Goal: Task Accomplishment & Management: Manage account settings

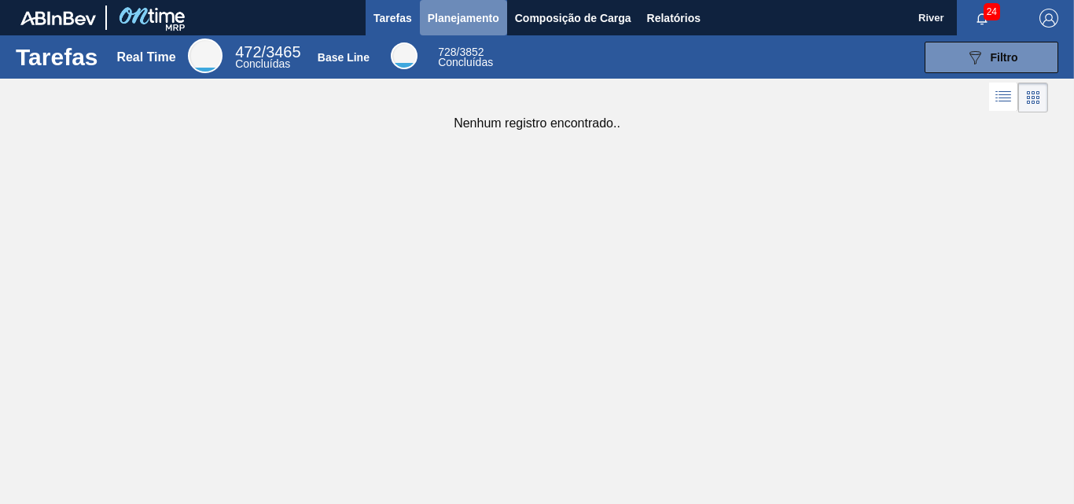
click at [457, 14] on span "Planejamento" at bounding box center [464, 18] width 72 height 19
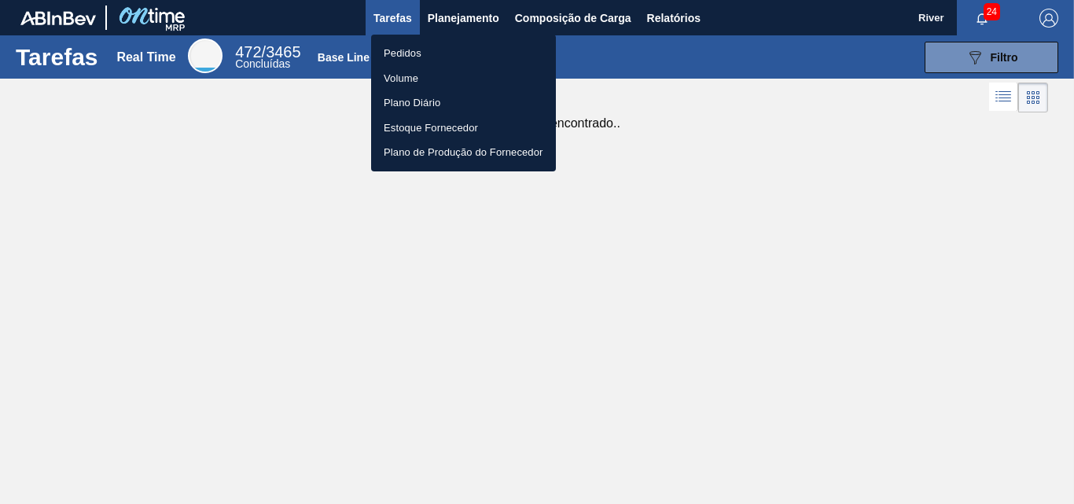
click at [410, 54] on li "Pedidos" at bounding box center [463, 53] width 185 height 25
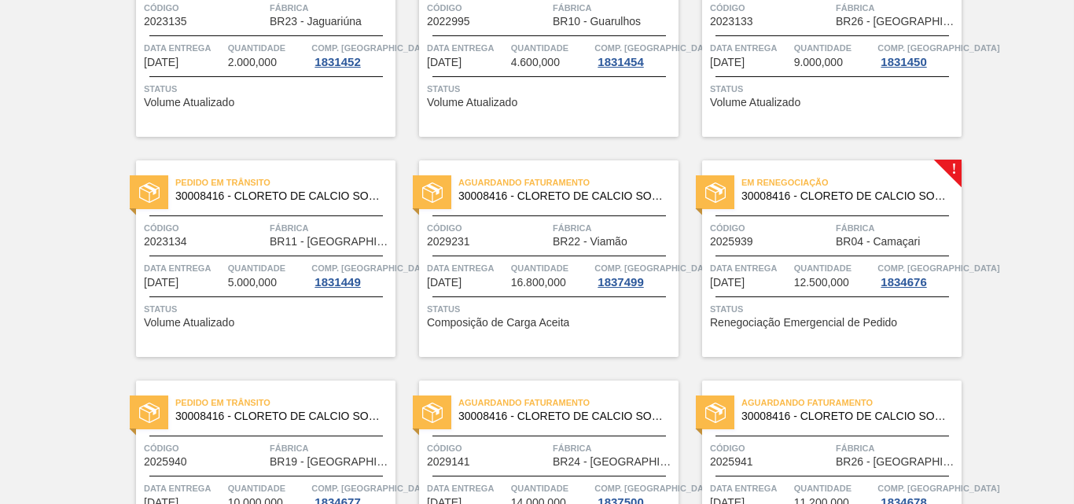
scroll to position [457, 0]
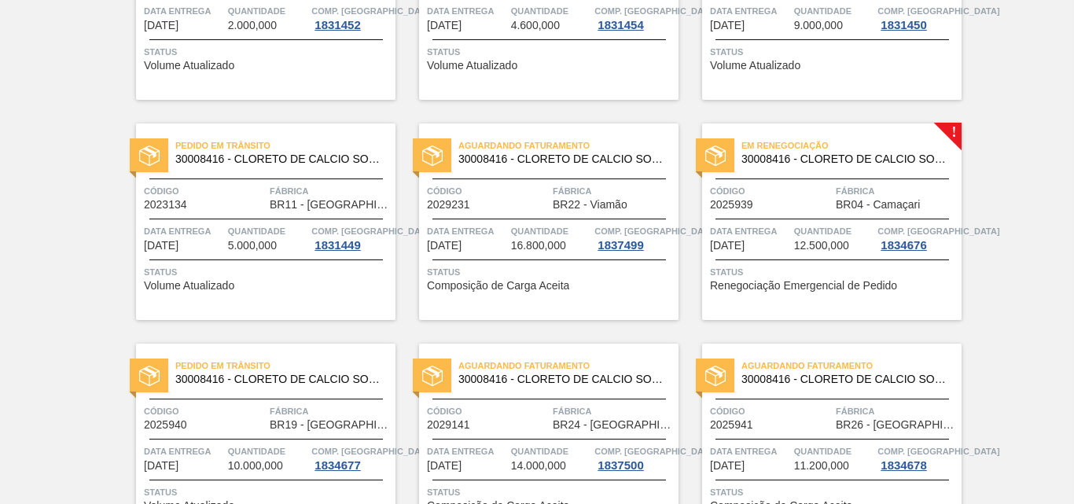
click at [718, 159] on img at bounding box center [715, 155] width 20 height 20
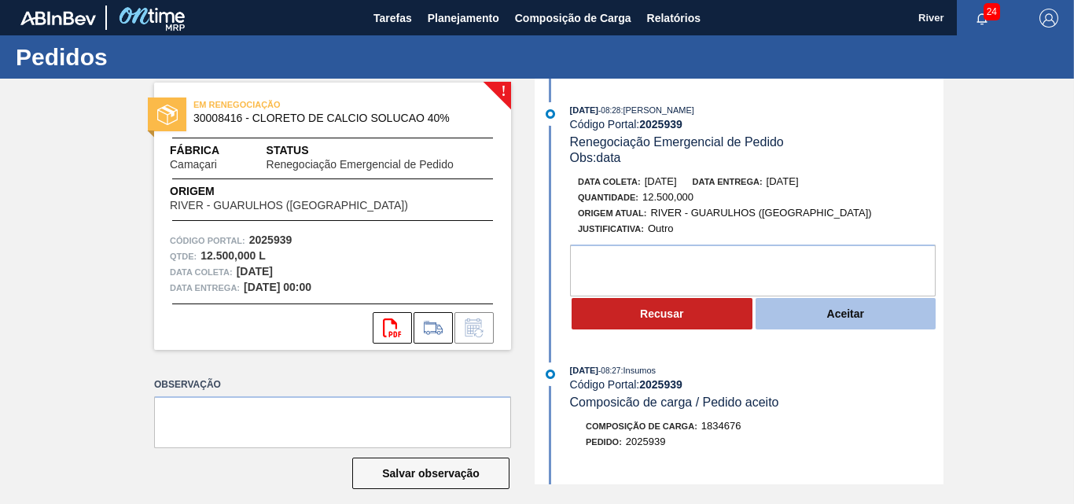
click at [845, 317] on button "Aceitar" at bounding box center [845, 313] width 181 height 31
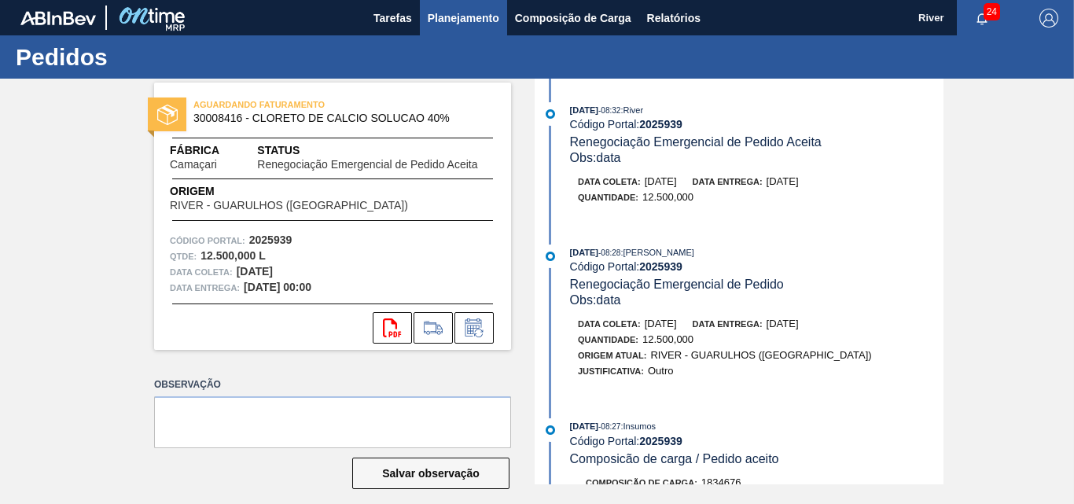
click at [460, 6] on button "Planejamento" at bounding box center [463, 17] width 87 height 35
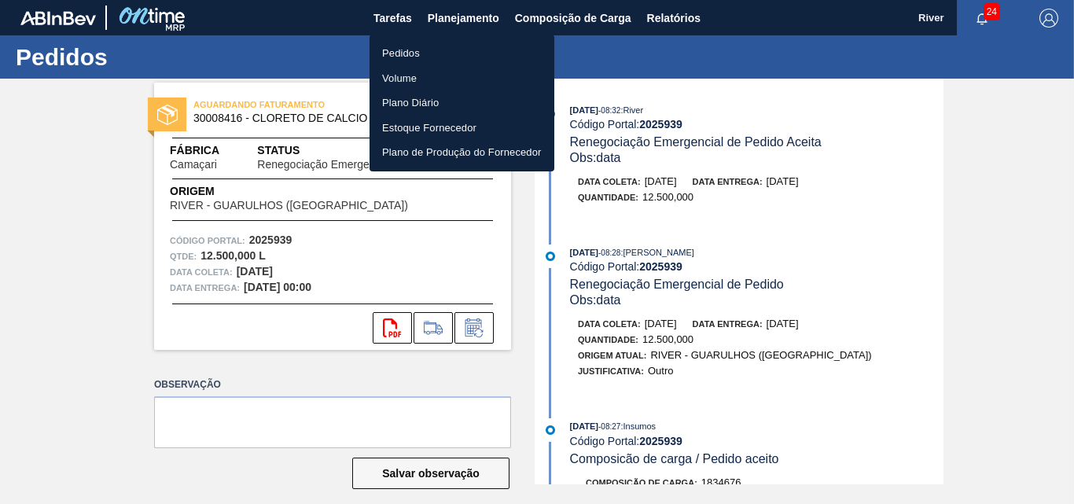
click at [542, 18] on div at bounding box center [537, 252] width 1074 height 504
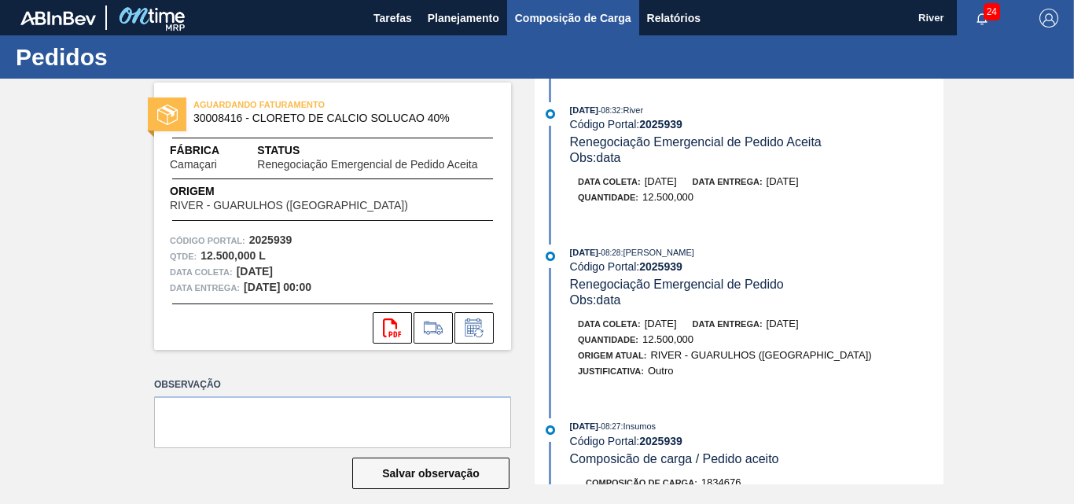
click at [543, 18] on span "Composição de Carga" at bounding box center [573, 18] width 116 height 19
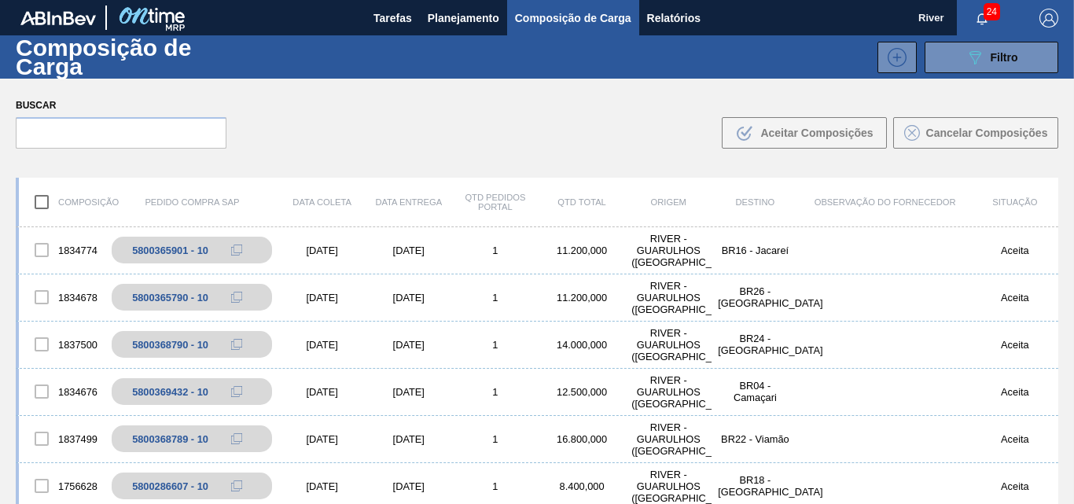
scroll to position [79, 0]
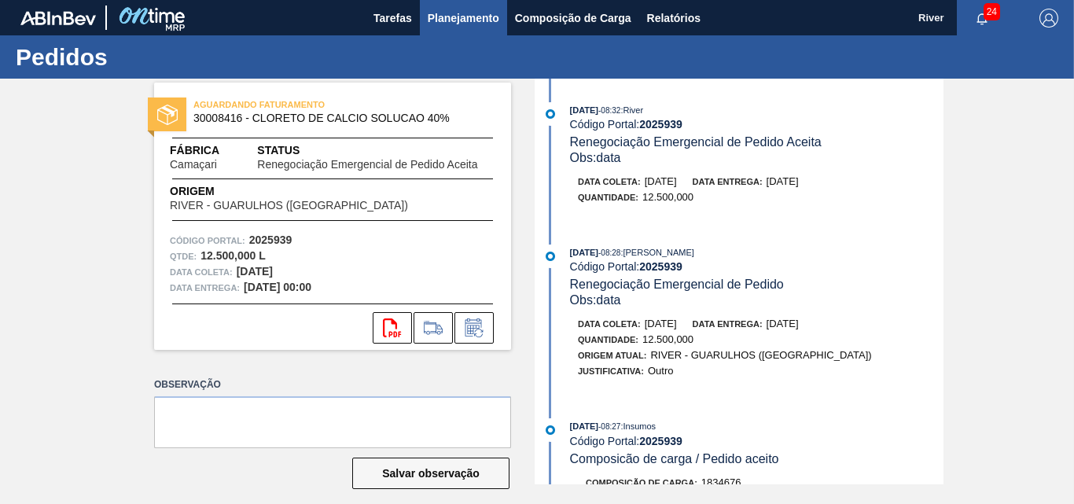
click at [448, 17] on span "Planejamento" at bounding box center [464, 18] width 72 height 19
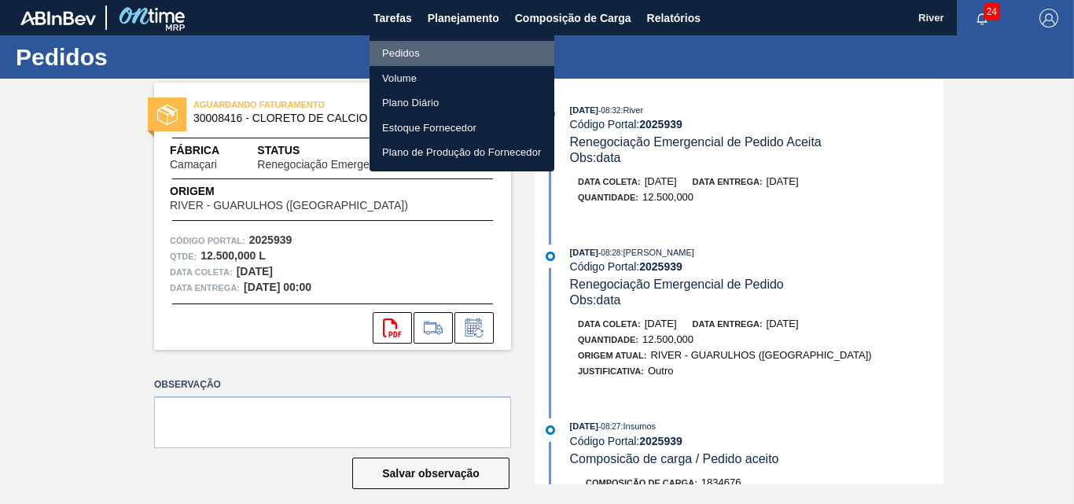
click at [402, 54] on li "Pedidos" at bounding box center [461, 53] width 185 height 25
